Goal: Consume media (video, audio)

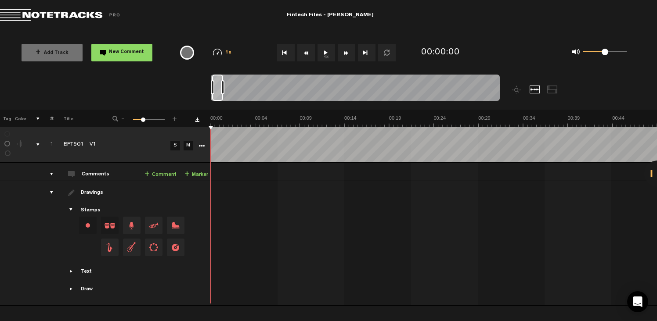
click at [326, 53] on button "1x" at bounding box center [326, 53] width 18 height 18
click at [325, 50] on button "1x" at bounding box center [326, 53] width 18 height 18
drag, startPoint x: 216, startPoint y: 91, endPoint x: 222, endPoint y: 91, distance: 6.1
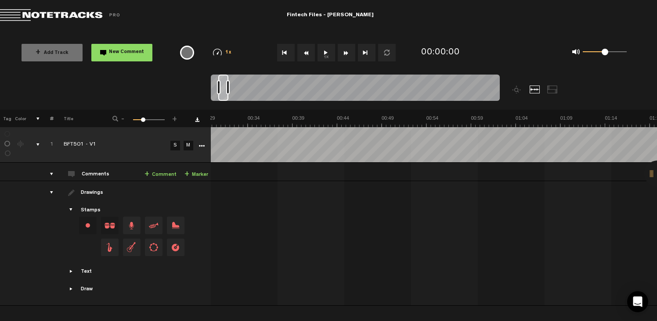
click at [222, 91] on div at bounding box center [223, 88] width 10 height 26
click at [346, 54] on button "Fast Forward" at bounding box center [347, 53] width 18 height 18
drag, startPoint x: 605, startPoint y: 51, endPoint x: 610, endPoint y: 51, distance: 4.8
click at [610, 51] on span at bounding box center [607, 52] width 7 height 7
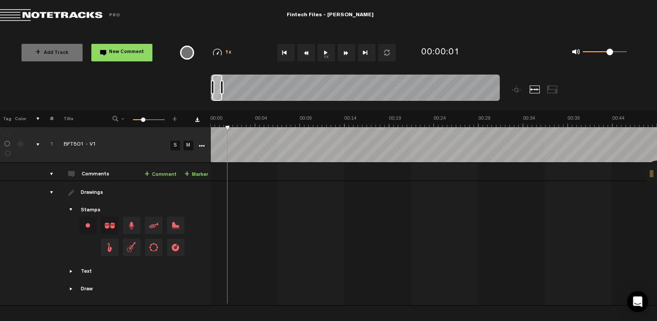
click at [325, 170] on td "1 BFT501 - V1 S M BFT501 - V1 by Lower Street 0 collaborators" at bounding box center [434, 172] width 446 height 18
drag, startPoint x: 604, startPoint y: 52, endPoint x: 622, endPoint y: 55, distance: 17.5
click at [622, 53] on div "0 1 0.96" at bounding box center [605, 52] width 44 height 2
click at [326, 51] on button "1x" at bounding box center [326, 53] width 18 height 18
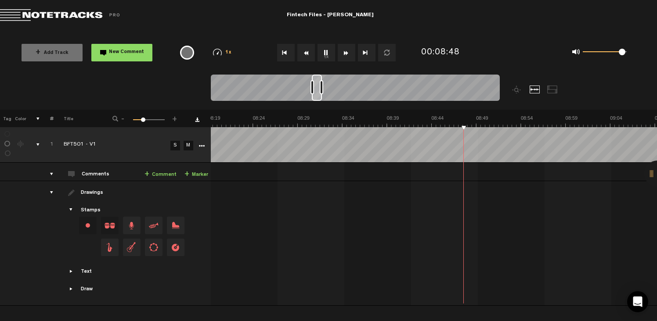
click at [327, 55] on button "1x" at bounding box center [326, 53] width 18 height 18
